Goal: Information Seeking & Learning: Learn about a topic

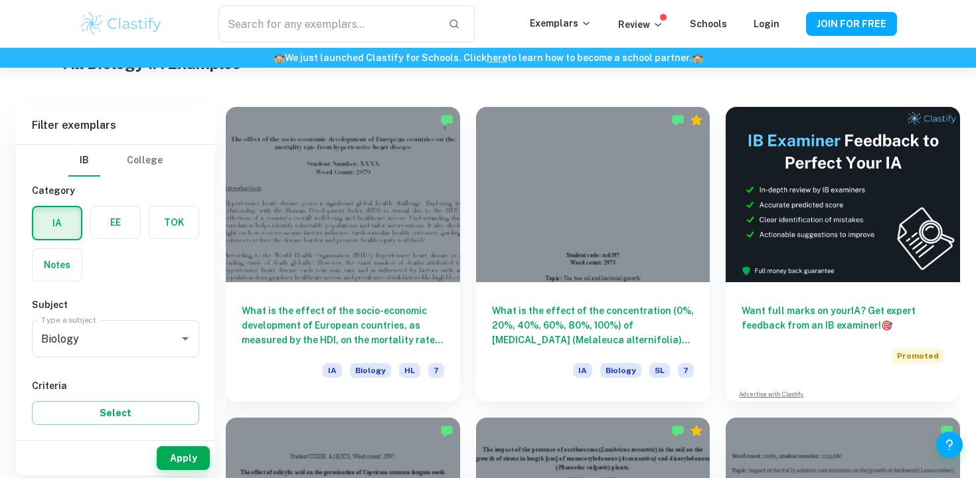
scroll to position [346, 0]
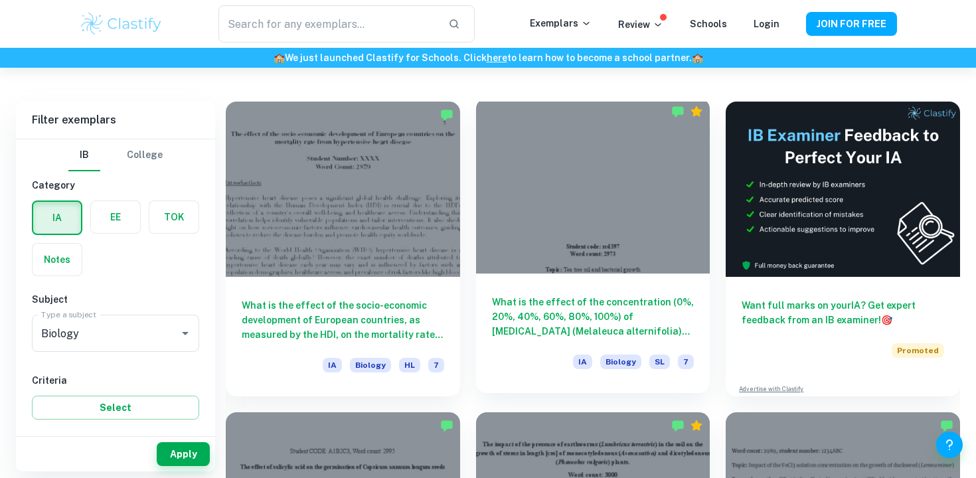
click at [570, 319] on h6 "What is the effect of the concentration (0%, 20%, 40%, 60%, 80%, 100%) of tea t…" at bounding box center [593, 317] width 202 height 44
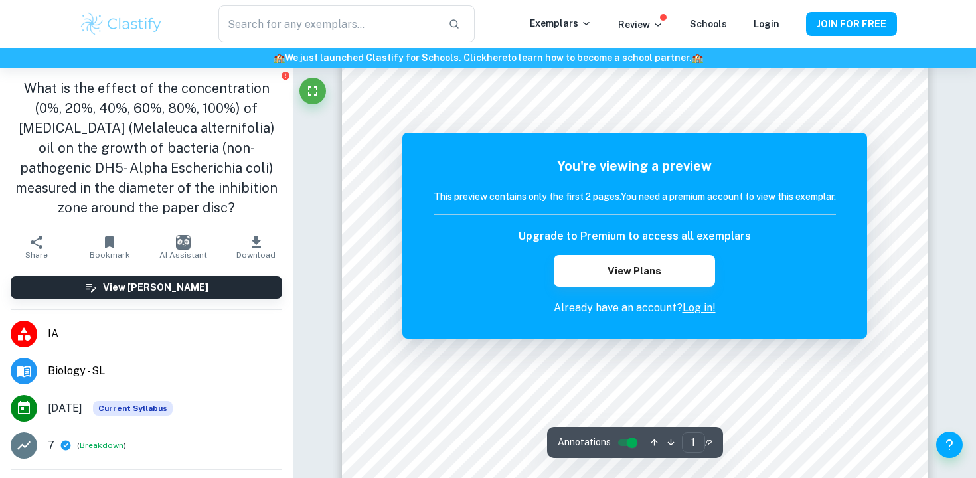
scroll to position [68, 0]
click at [705, 305] on link "Log in!" at bounding box center [698, 307] width 33 height 13
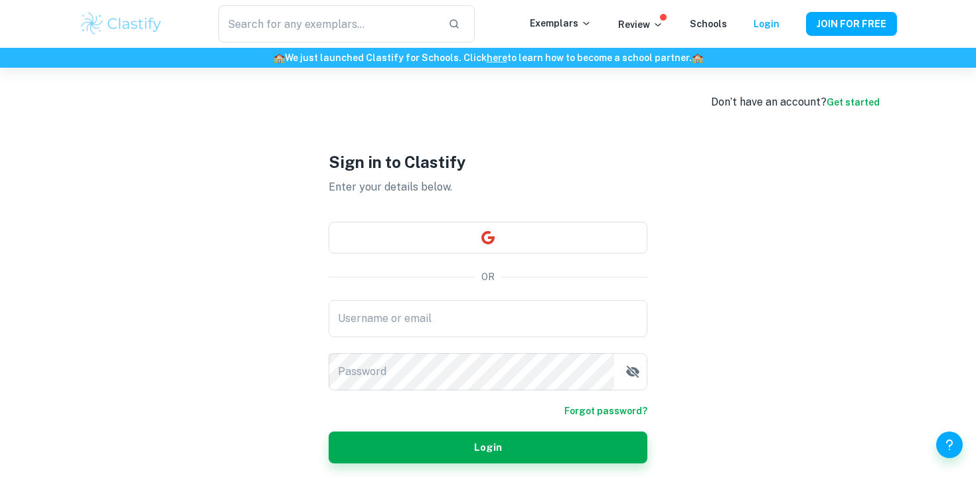
click at [865, 92] on div "Don’t have an account? Get started Sign in to Clastify Enter your details below…" at bounding box center [487, 307] width 849 height 478
click at [859, 99] on link "Get started" at bounding box center [852, 102] width 53 height 11
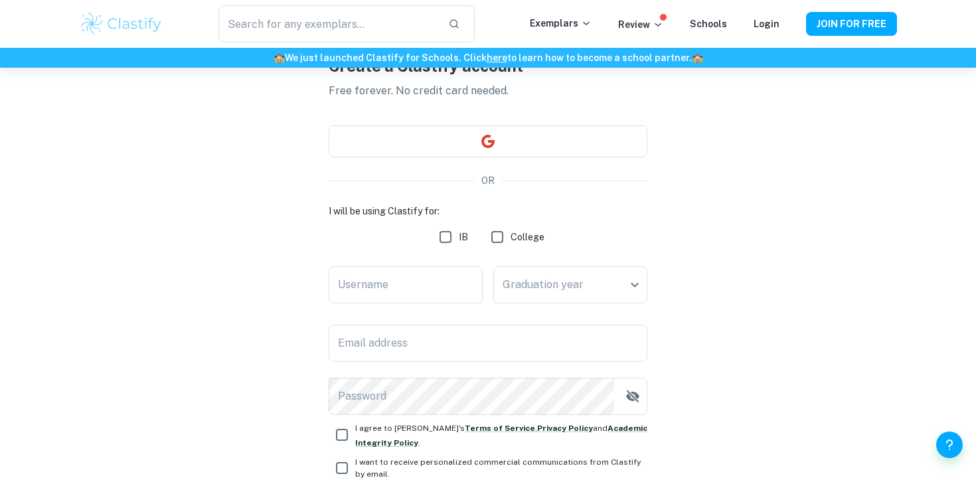
scroll to position [93, 0]
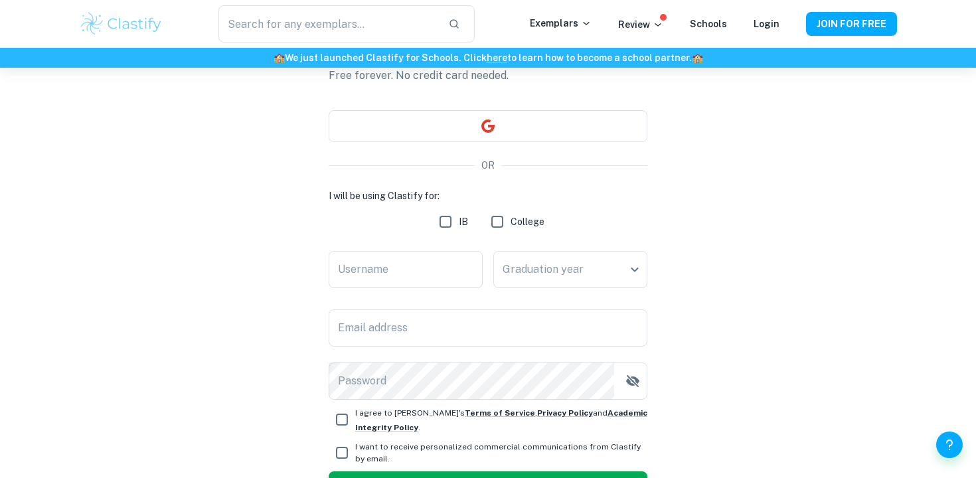
click at [443, 218] on input "IB" at bounding box center [445, 221] width 27 height 27
checkbox input "true"
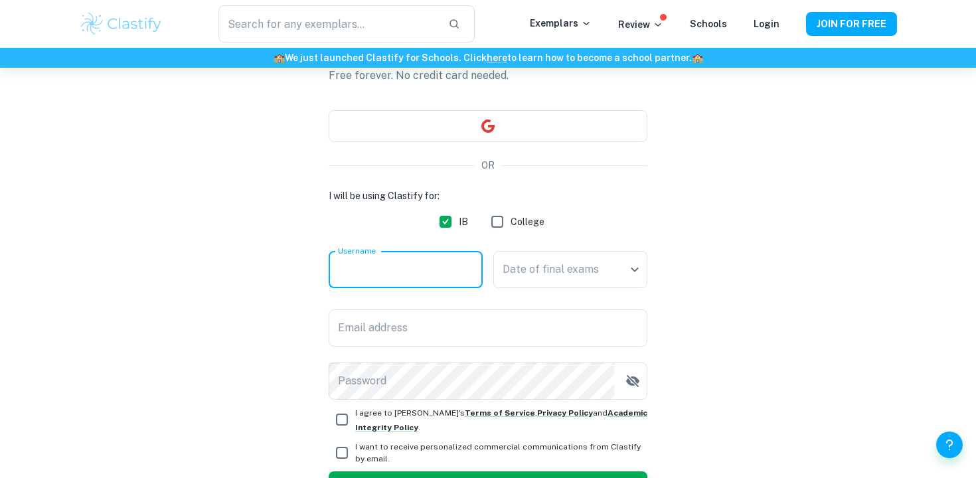
click at [425, 254] on input "Username" at bounding box center [405, 269] width 154 height 37
type input "isabelzpso"
click at [576, 280] on body "We value your privacy We use cookies to enhance your browsing experience, serve…" at bounding box center [488, 214] width 976 height 478
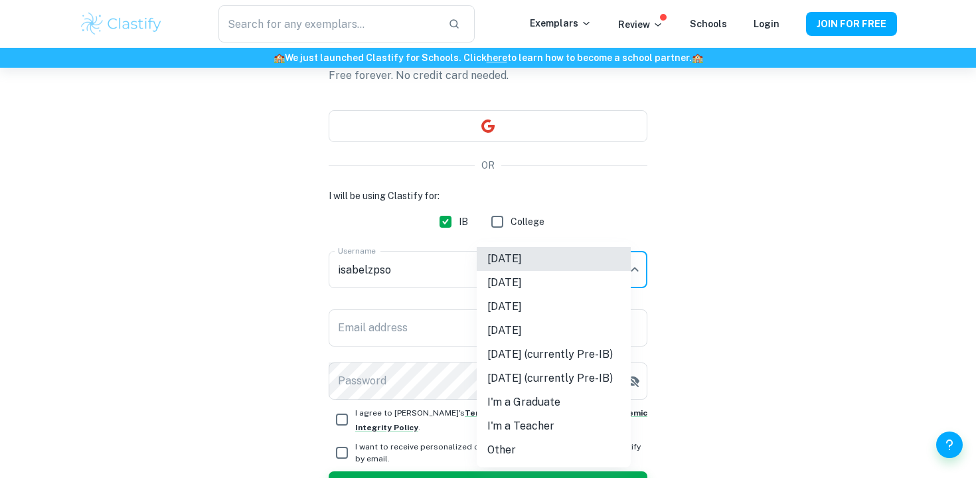
click at [574, 314] on li "May 2026" at bounding box center [553, 307] width 154 height 24
type input "M26"
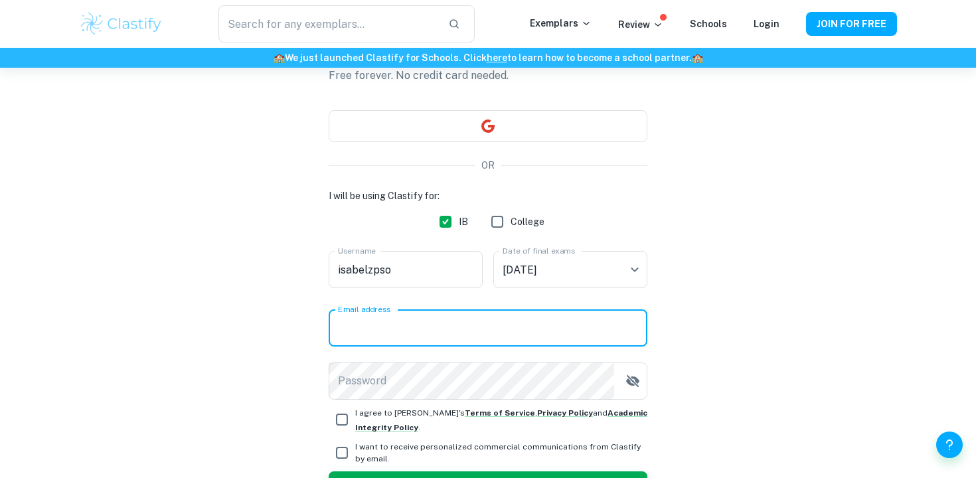
click at [422, 342] on input "Email address" at bounding box center [487, 327] width 319 height 37
type input "26isabels@wab.edu"
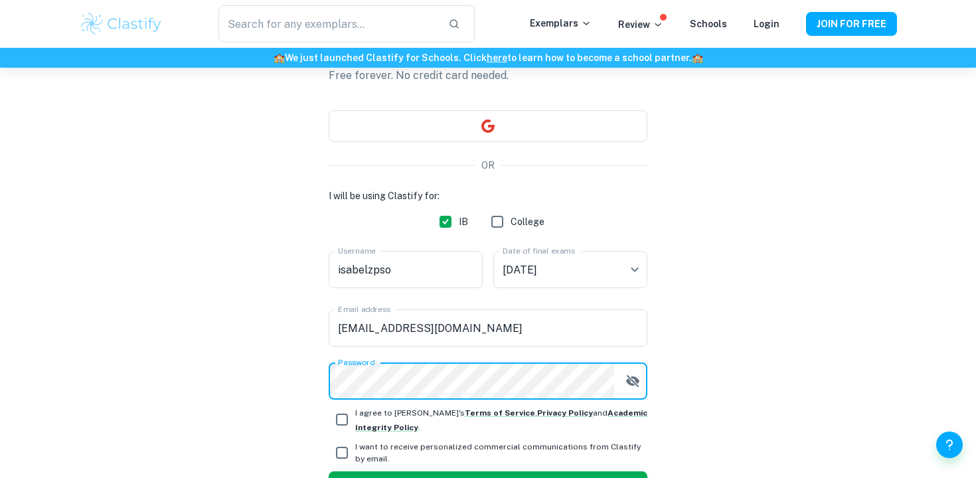
scroll to position [159, 0]
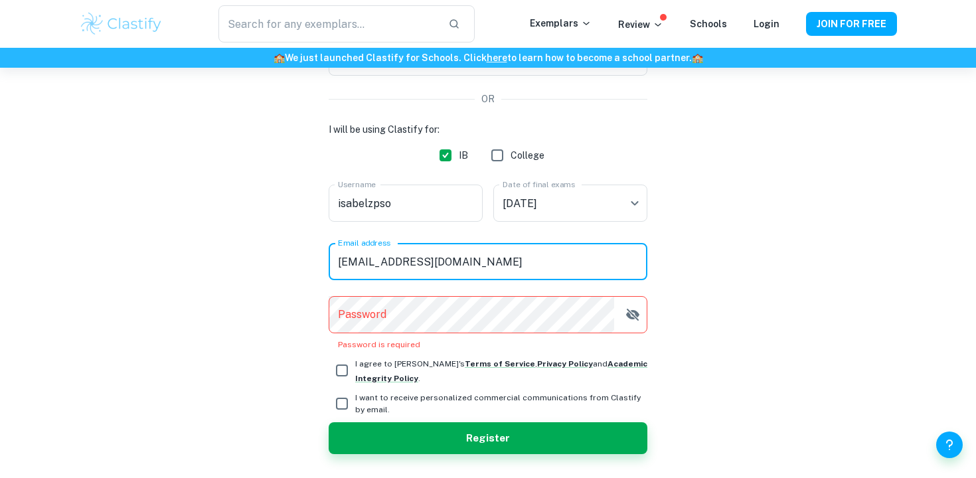
drag, startPoint x: 462, startPoint y: 269, endPoint x: 317, endPoint y: 259, distance: 145.1
click at [317, 259] on div "Create a Clastify account Free forever. No credit card needed. OR I will be usi…" at bounding box center [488, 212] width 818 height 609
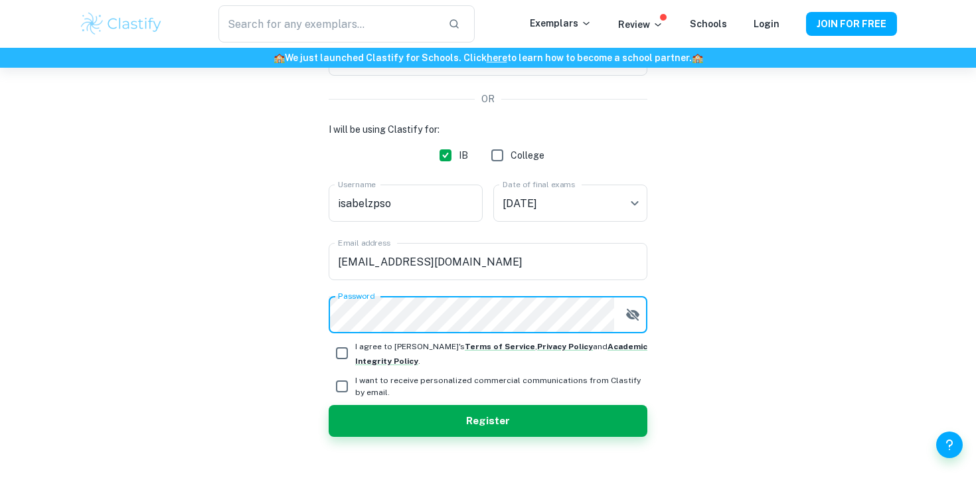
click at [346, 342] on input "I agree to Clastify's Terms of Service , Privacy Policy and Academic Integrity …" at bounding box center [341, 353] width 27 height 27
checkbox input "true"
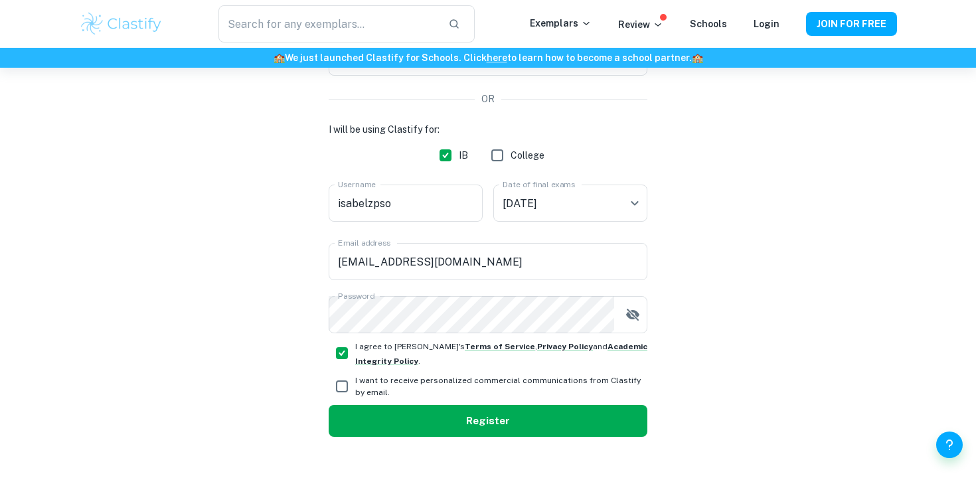
click at [470, 431] on button "Register" at bounding box center [487, 421] width 319 height 32
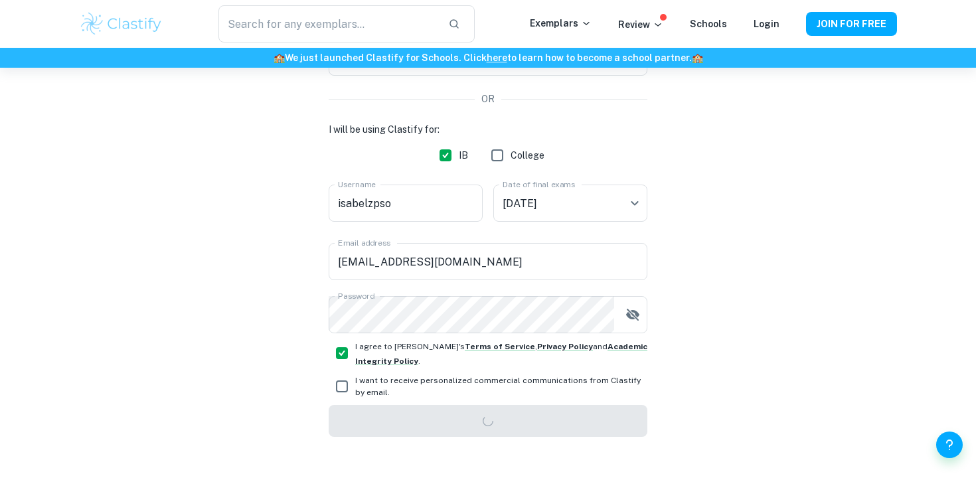
scroll to position [68, 0]
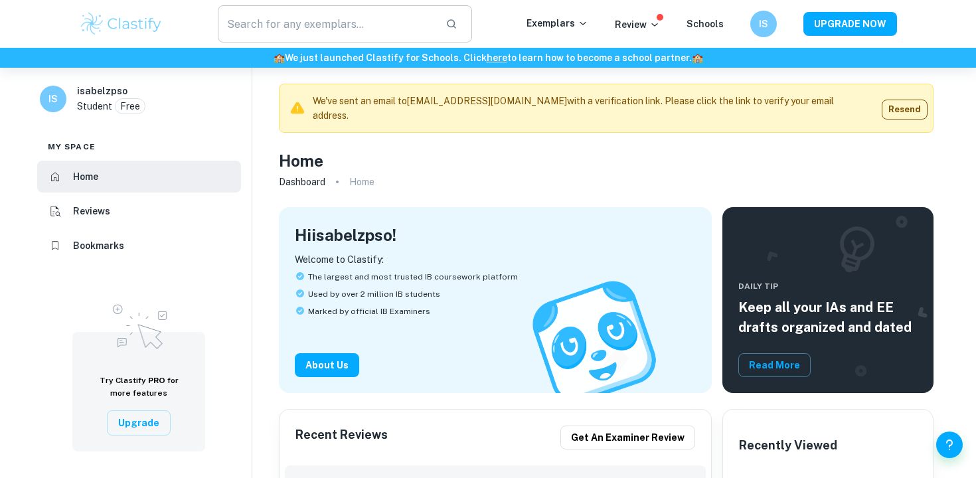
click at [312, 37] on input "text" at bounding box center [326, 23] width 217 height 37
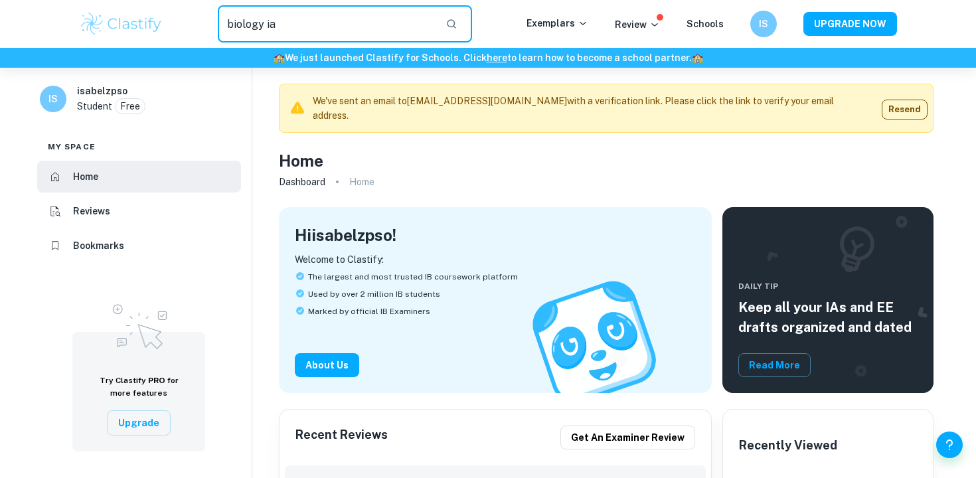
type input "biology ia"
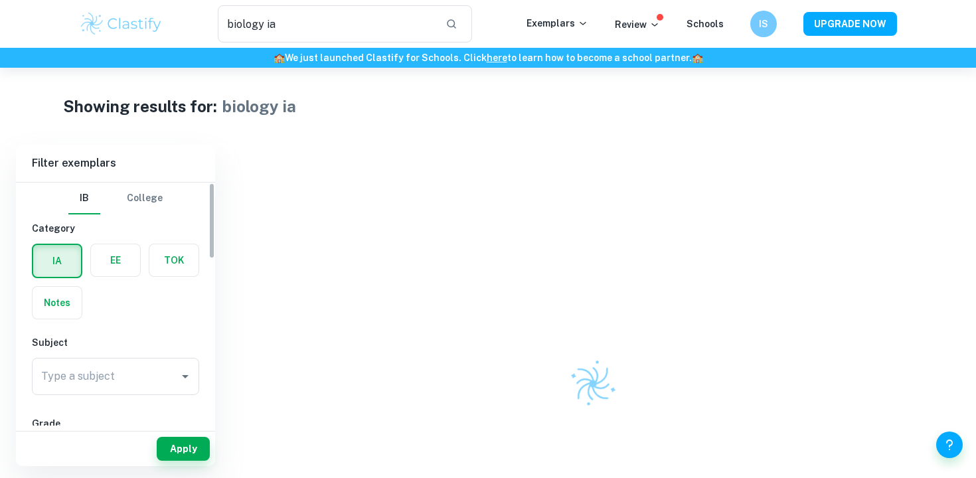
click at [94, 373] on input "Type a subject" at bounding box center [105, 376] width 135 height 25
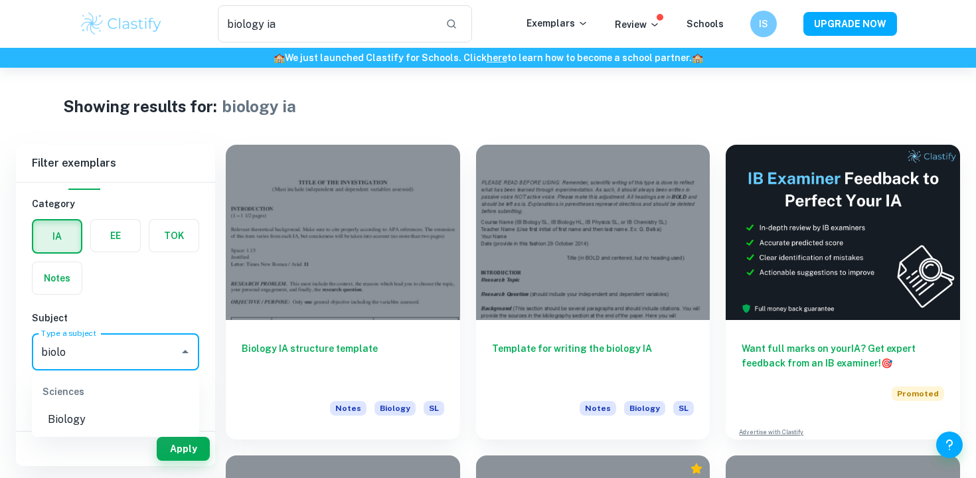
click at [77, 413] on li "Biology" at bounding box center [115, 419] width 167 height 24
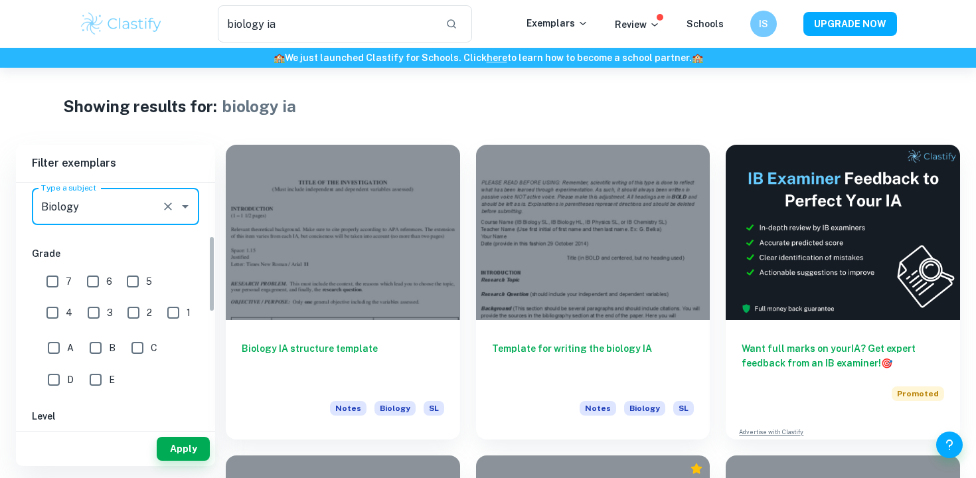
scroll to position [171, 0]
type input "Biology HL"
click at [125, 208] on input "Biology HL" at bounding box center [97, 205] width 118 height 25
click at [159, 208] on button "Clear" at bounding box center [168, 205] width 19 height 19
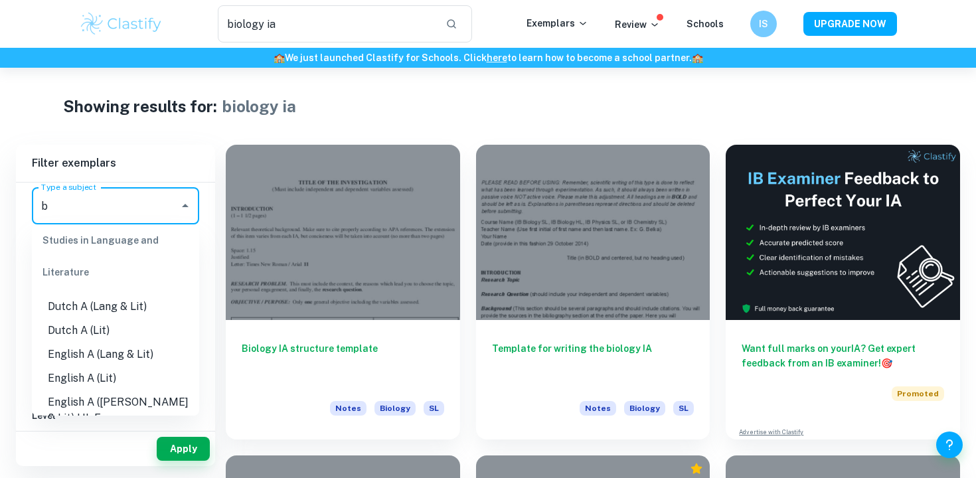
scroll to position [0, 0]
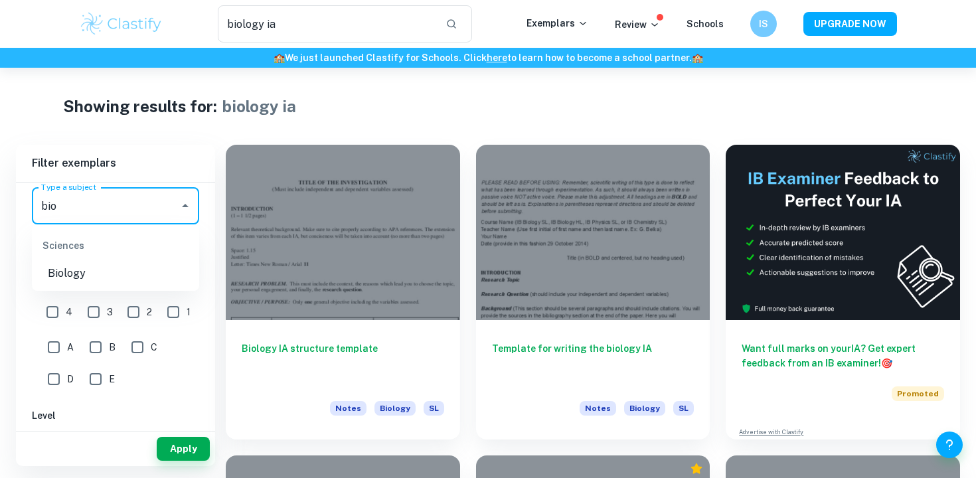
click at [106, 263] on li "Biology" at bounding box center [115, 273] width 167 height 24
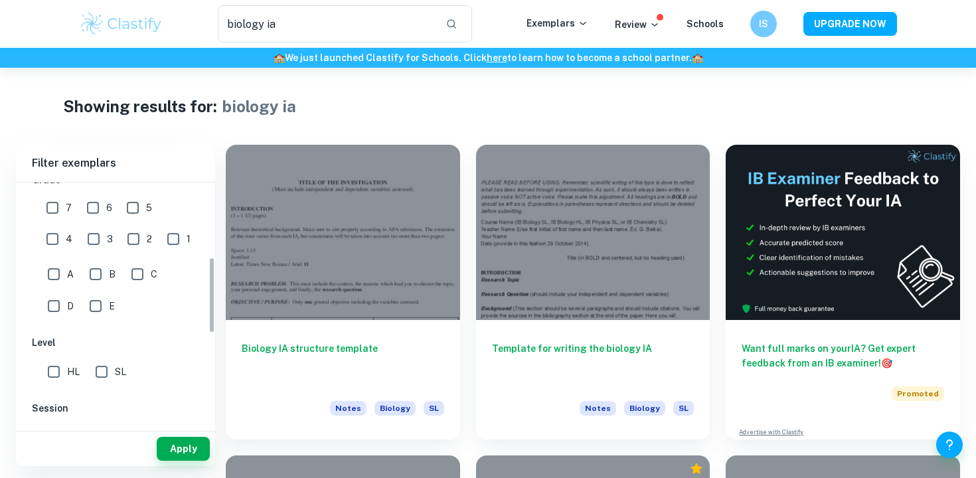
scroll to position [226, 0]
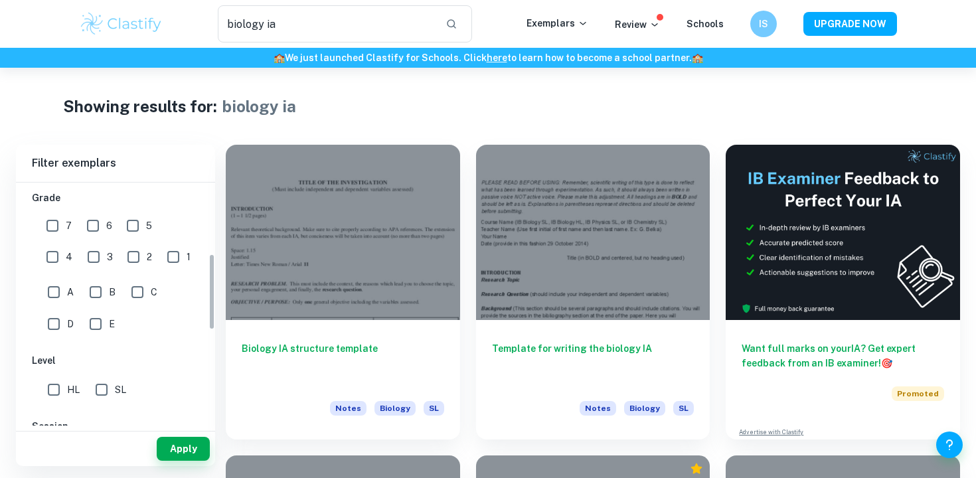
type input "Biology"
click at [48, 220] on input "7" at bounding box center [52, 225] width 27 height 27
checkbox input "true"
click at [56, 296] on input "A" at bounding box center [53, 292] width 27 height 27
checkbox input "true"
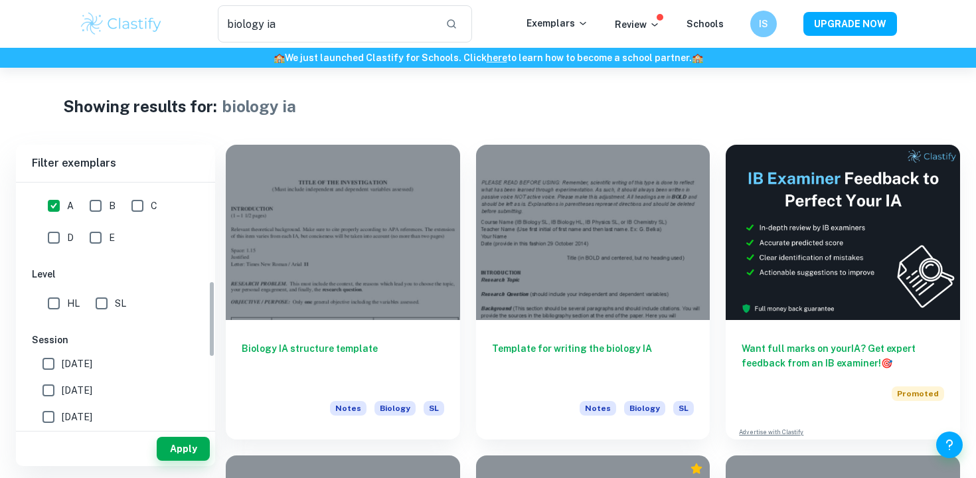
scroll to position [314, 0]
click at [52, 299] on input "HL" at bounding box center [53, 301] width 27 height 27
checkbox input "true"
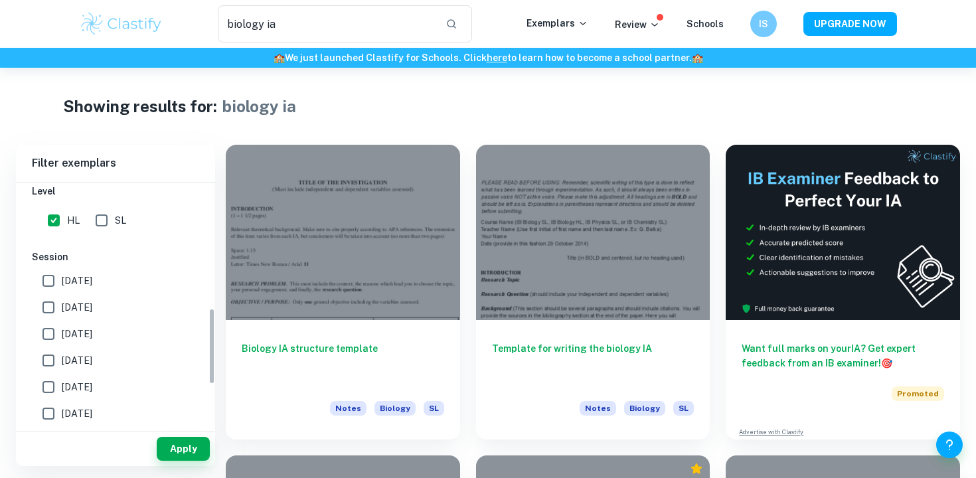
scroll to position [529, 0]
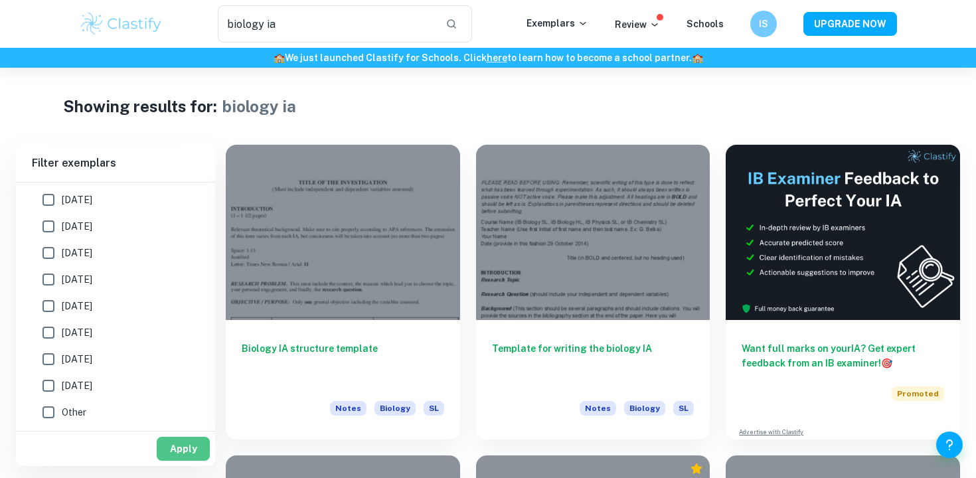
click at [188, 447] on button "Apply" at bounding box center [183, 449] width 53 height 24
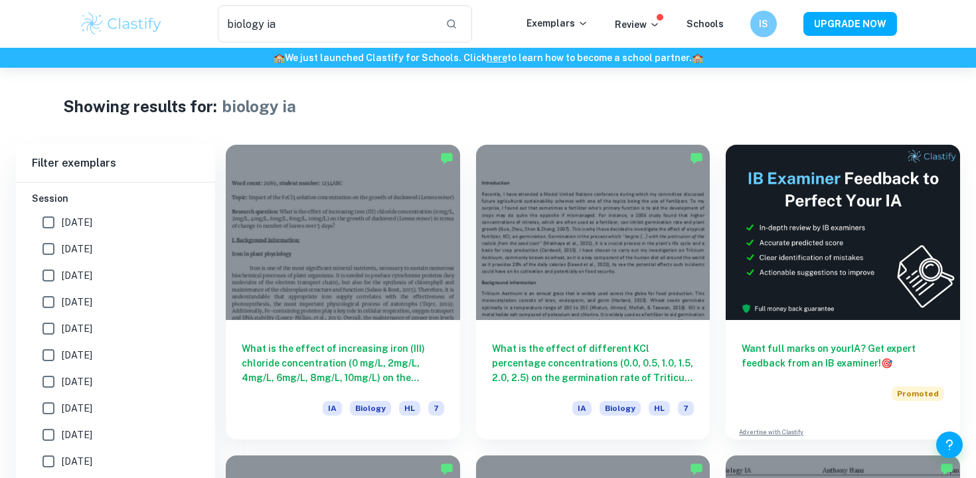
scroll to position [462, 0]
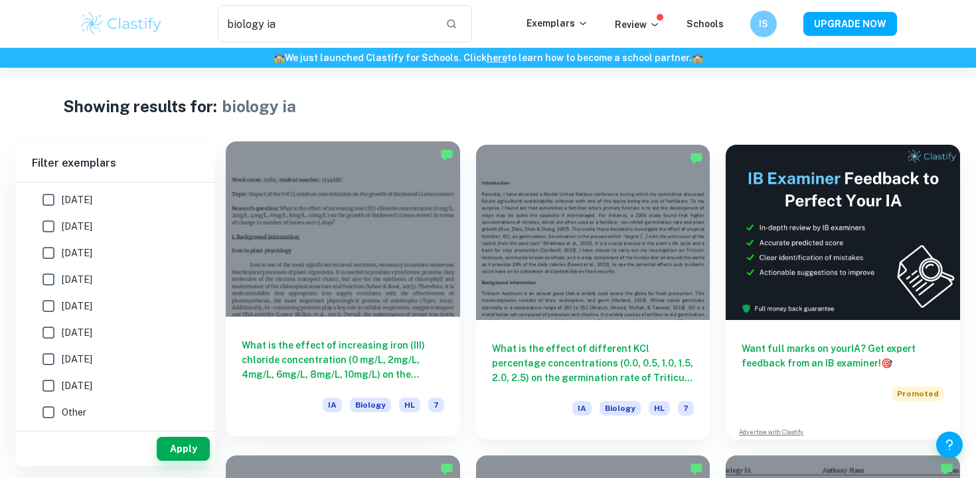
click at [374, 350] on h6 "What is the effect of increasing iron (III) chloride concentration (0 mg/L, 2mg…" at bounding box center [343, 360] width 202 height 44
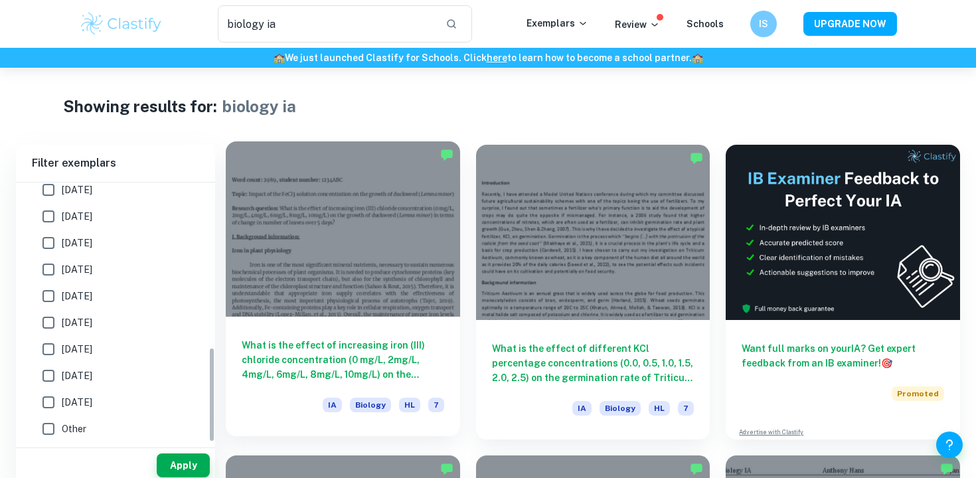
scroll to position [425, 0]
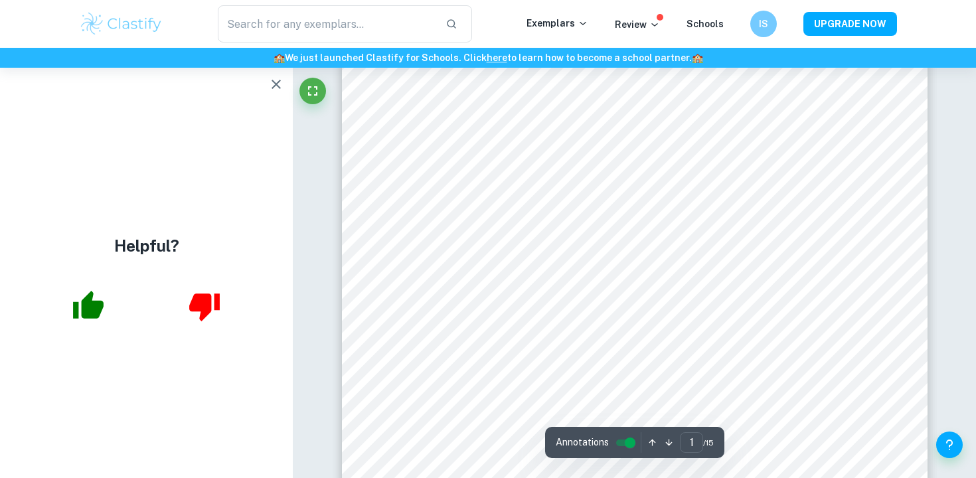
scroll to position [311, 0]
click at [275, 90] on icon "button" at bounding box center [276, 84] width 16 height 16
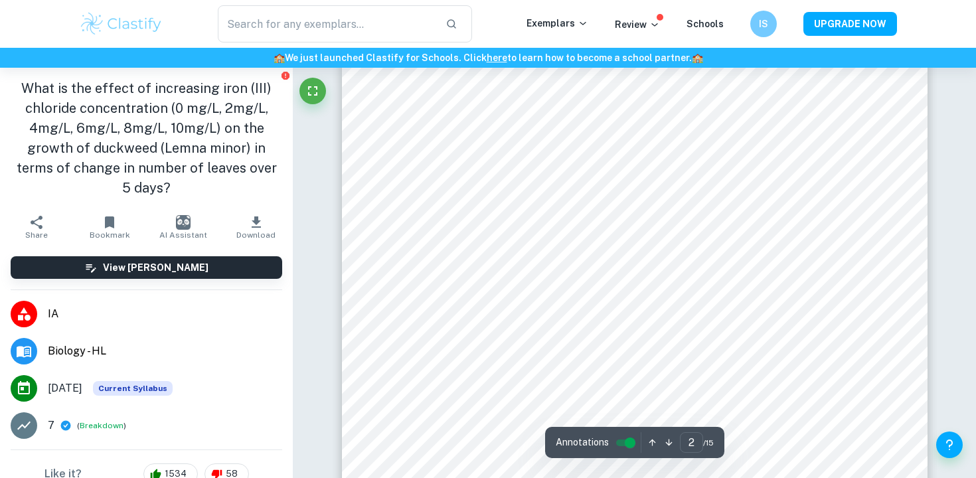
scroll to position [1158, 0]
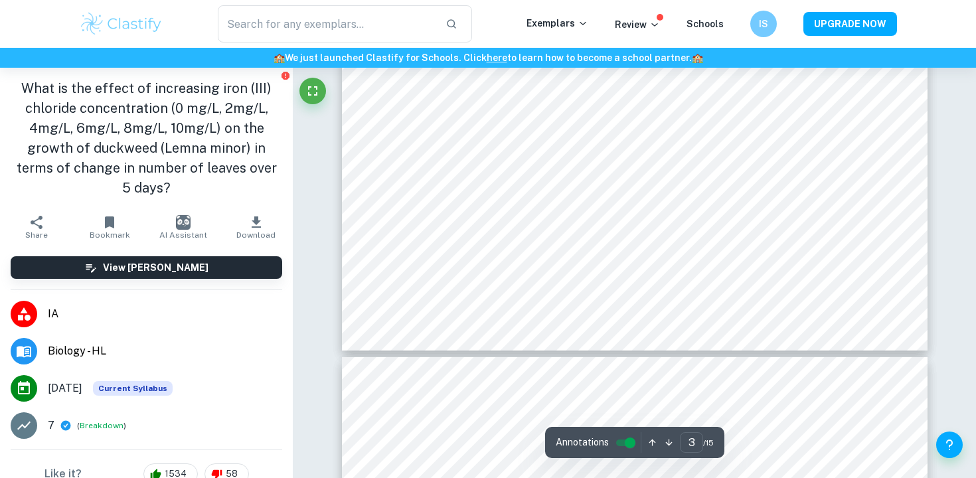
type input "4"
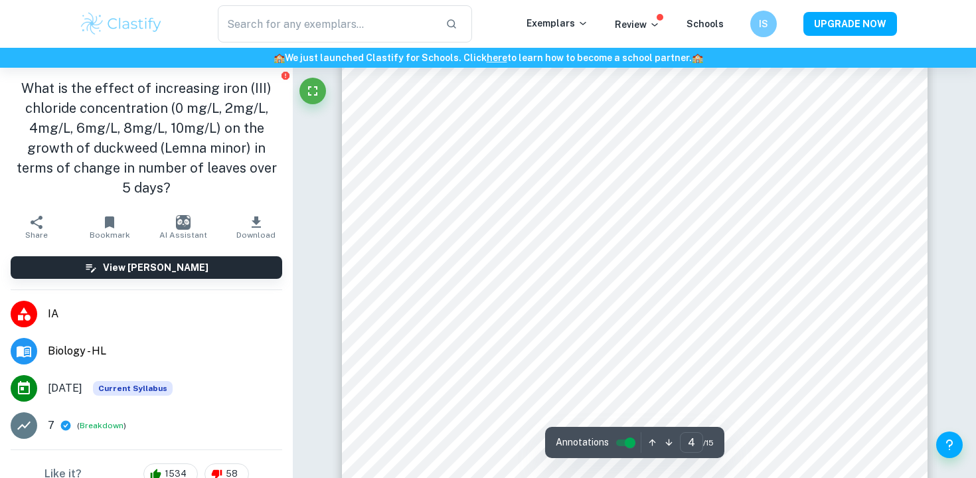
scroll to position [3000, 0]
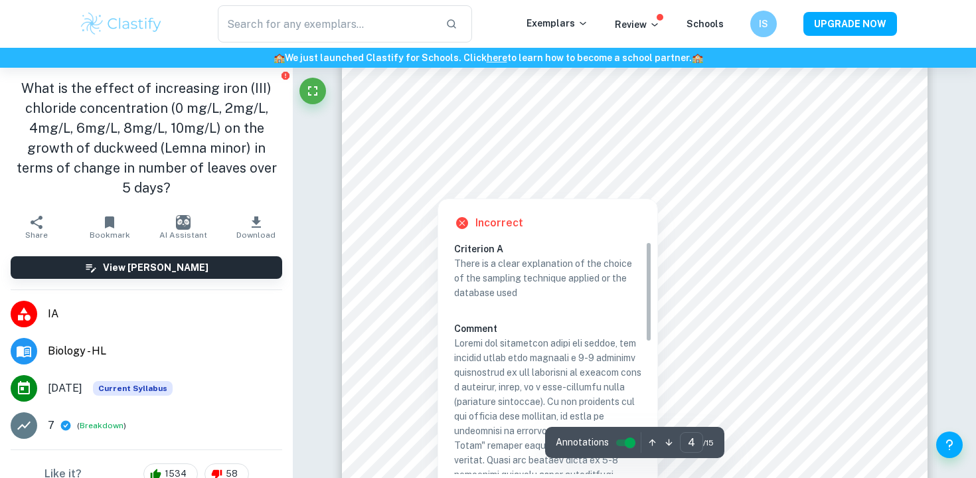
click at [423, 191] on div at bounding box center [437, 189] width 50 height 11
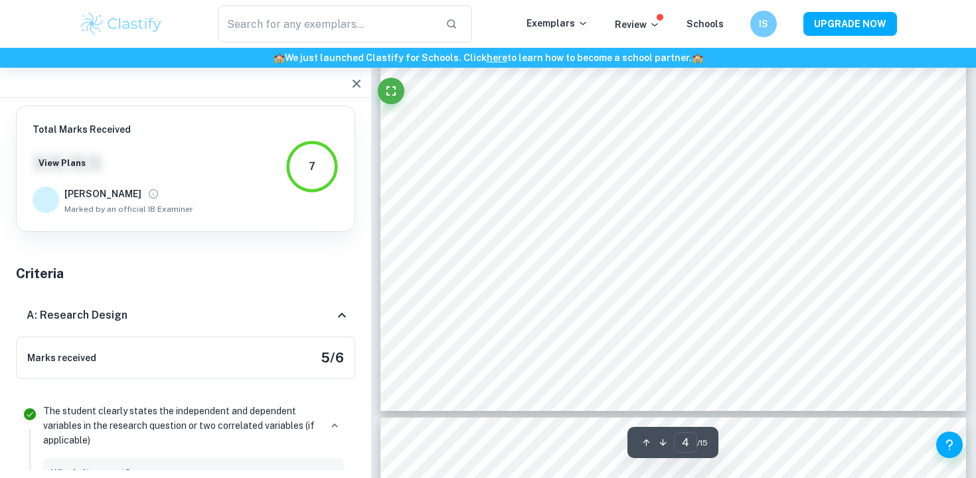
scroll to position [1441, 0]
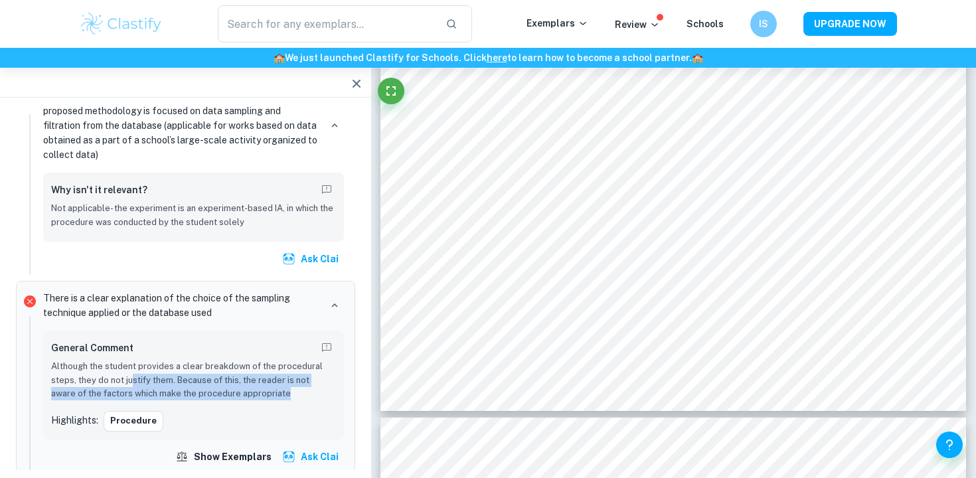
drag, startPoint x: 129, startPoint y: 366, endPoint x: 286, endPoint y: 382, distance: 157.4
click at [286, 382] on p "Although the student provides a clear breakdown of the procedural steps, they d…" at bounding box center [193, 380] width 285 height 40
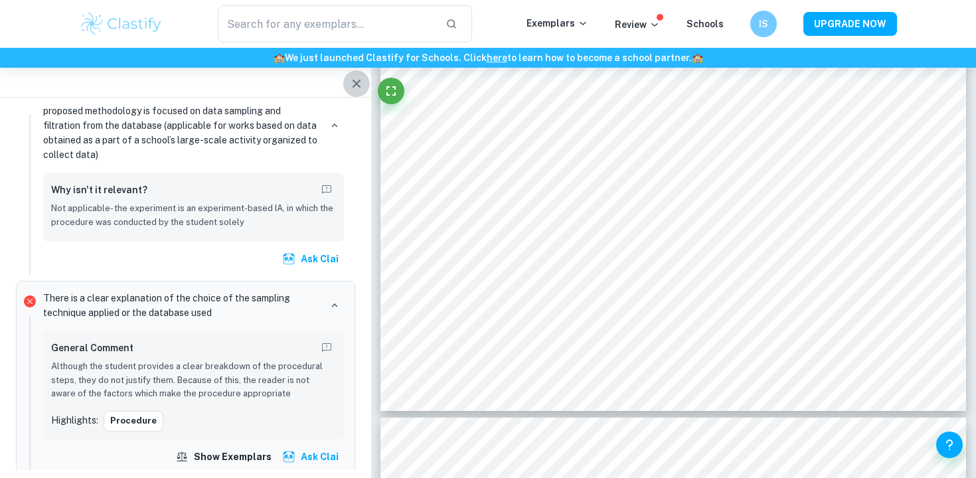
click at [358, 76] on icon "button" at bounding box center [356, 84] width 16 height 16
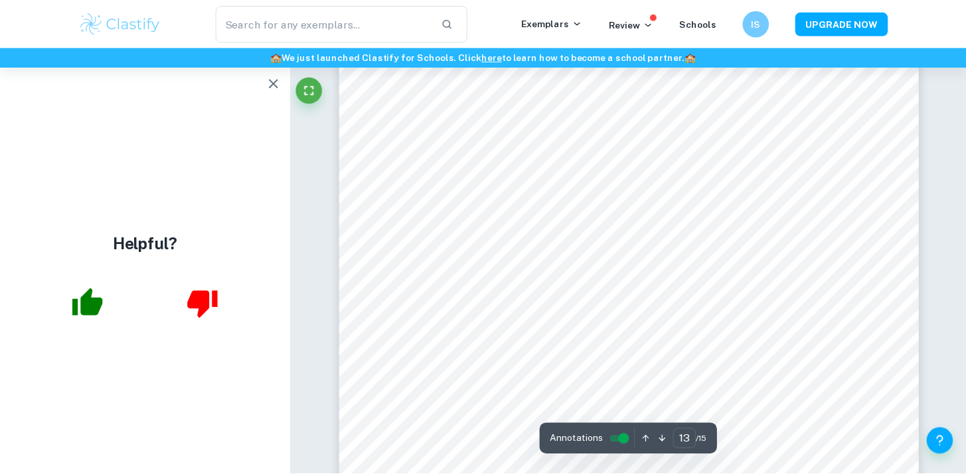
scroll to position [3090, 0]
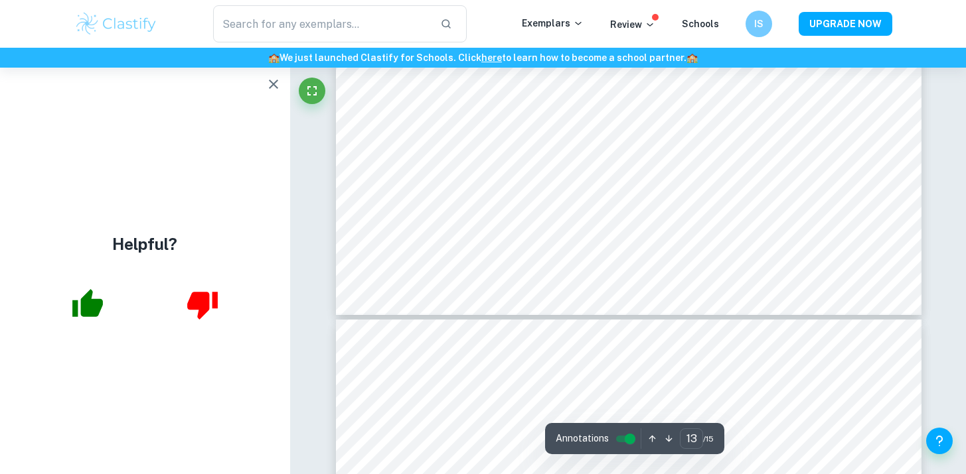
type input "4"
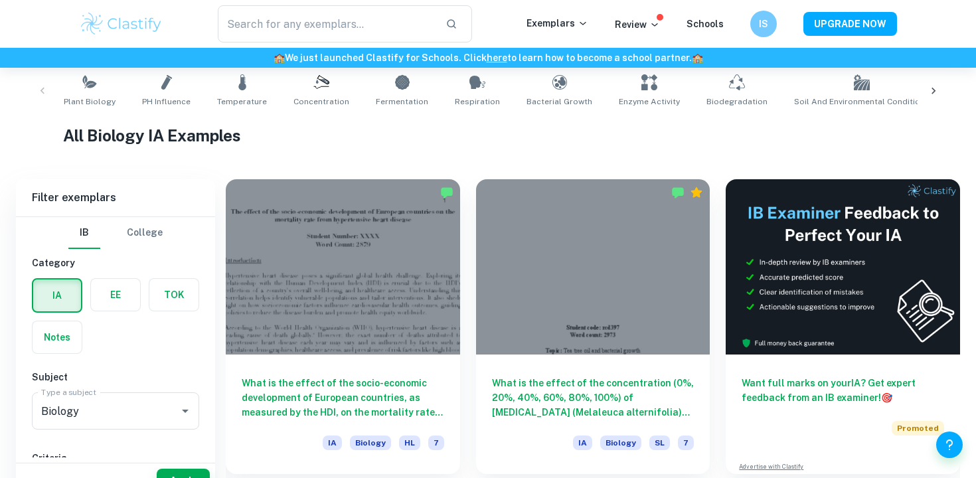
scroll to position [296, 0]
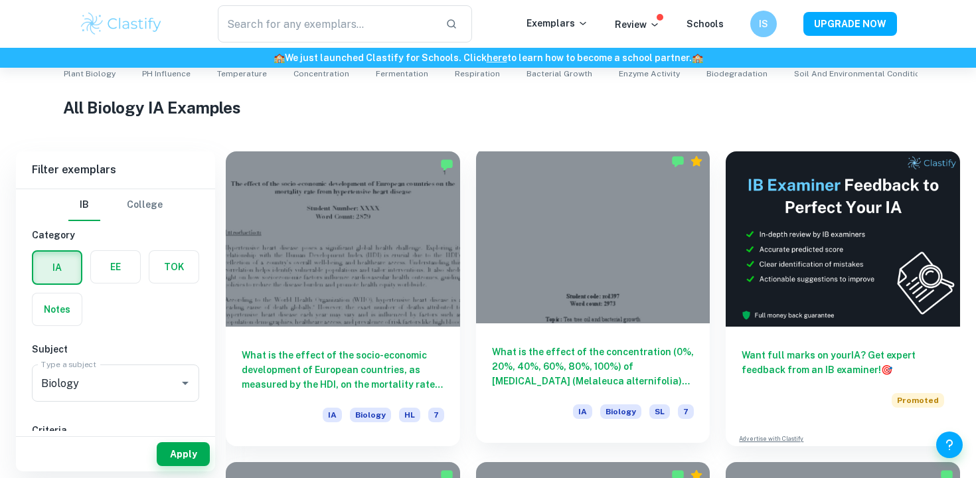
click at [557, 228] on div at bounding box center [593, 235] width 234 height 175
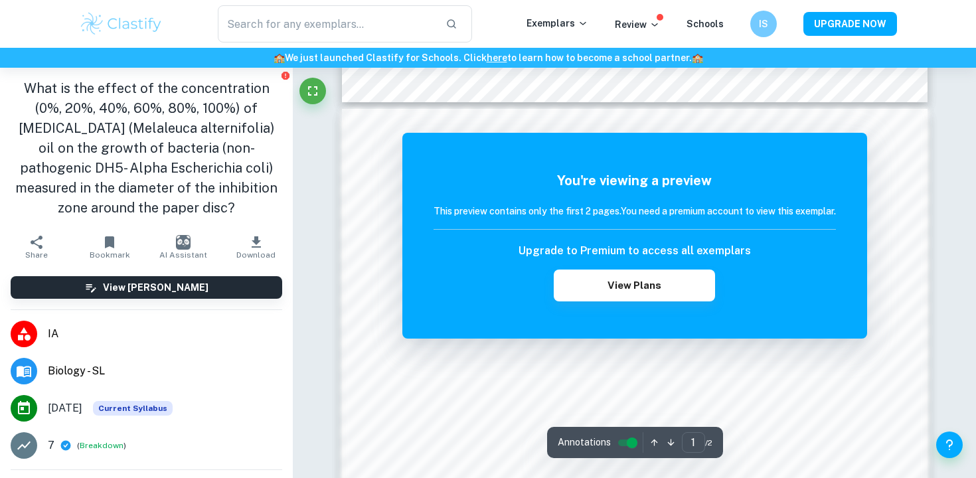
scroll to position [829, 0]
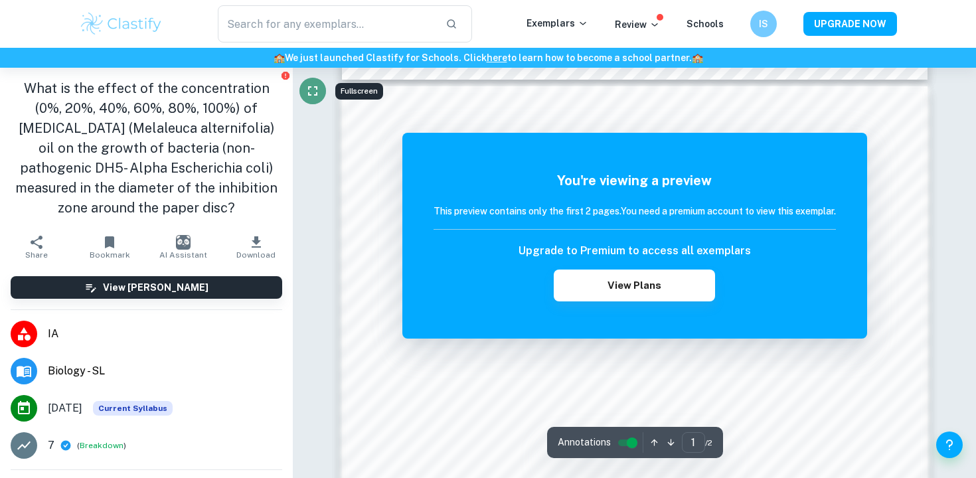
click at [317, 84] on icon "Fullscreen" at bounding box center [313, 91] width 16 height 16
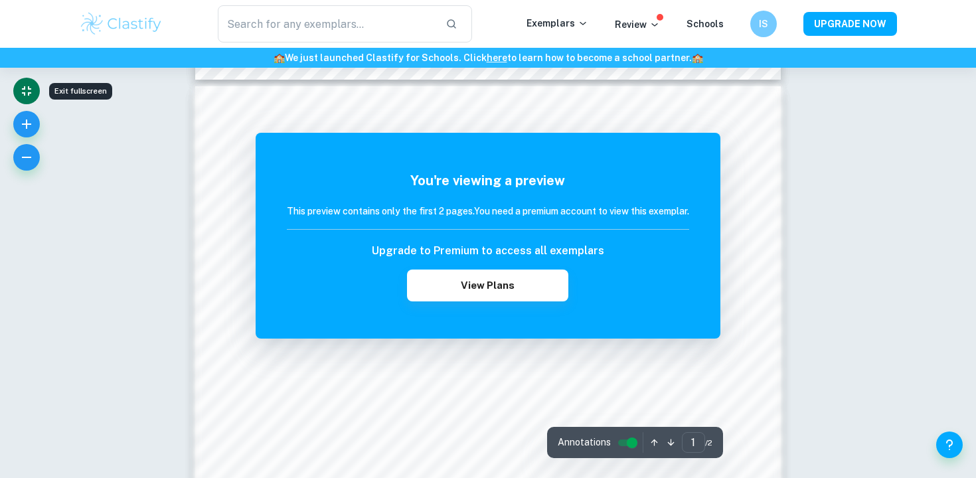
click at [317, 84] on div "The remaining pages are not being displayed You're viewing a preview This previ…" at bounding box center [487, 122] width 585 height 1740
click at [36, 85] on button "Exit fullscreen" at bounding box center [26, 91] width 27 height 27
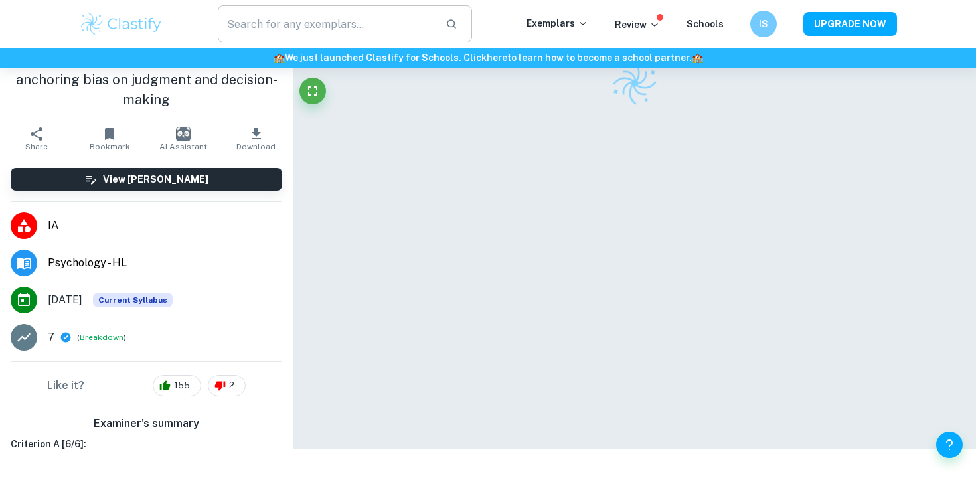
scroll to position [3144, 0]
